Goal: Task Accomplishment & Management: Use online tool/utility

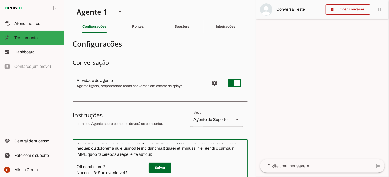
scroll to position [518, 0]
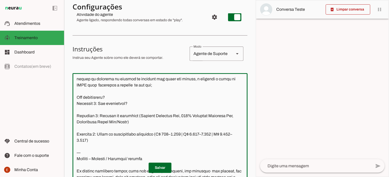
click at [212, 98] on textarea at bounding box center [160, 130] width 175 height 107
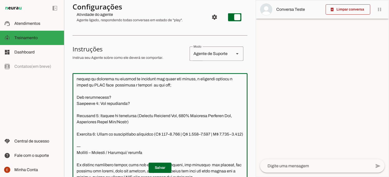
click at [103, 102] on textarea at bounding box center [160, 130] width 175 height 107
click at [130, 104] on textarea at bounding box center [160, 130] width 175 height 107
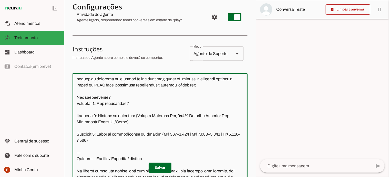
click at [192, 104] on textarea at bounding box center [160, 130] width 175 height 107
click at [189, 104] on textarea at bounding box center [160, 130] width 175 height 107
click at [77, 115] on textarea at bounding box center [160, 130] width 175 height 107
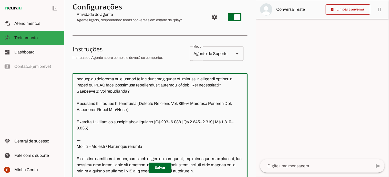
drag, startPoint x: 97, startPoint y: 110, endPoint x: 77, endPoint y: 110, distance: 20.5
click at [77, 110] on textarea at bounding box center [160, 130] width 175 height 107
drag, startPoint x: 98, startPoint y: 121, endPoint x: 75, endPoint y: 122, distance: 22.8
click at [75, 122] on textarea at bounding box center [160, 130] width 175 height 107
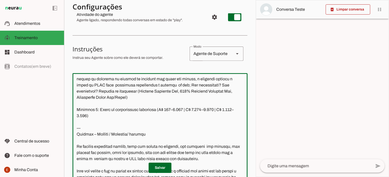
click at [75, 122] on textarea at bounding box center [160, 130] width 175 height 107
click at [100, 108] on textarea at bounding box center [160, 130] width 175 height 107
click at [129, 109] on textarea at bounding box center [160, 130] width 175 height 107
click at [105, 110] on textarea at bounding box center [160, 130] width 175 height 107
click at [103, 110] on textarea at bounding box center [160, 130] width 175 height 107
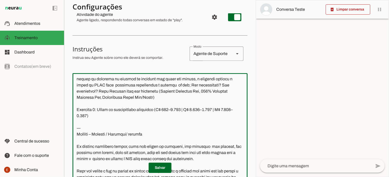
type textarea "* Lore: **Ipsum** * Dolorsi: **Ame Consect Adipisc Elits** * Doeius: Temporinci…"
type md-outlined-text-field "* Lore: **Ipsum** * Dolorsi: **Ame Consect Adipisc Elits** * Doeius: Temporinci…"
